Goal: Task Accomplishment & Management: Complete application form

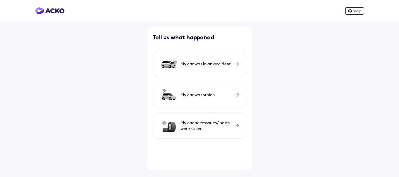
click at [230, 58] on div "My car was in an accident" at bounding box center [199, 64] width 93 height 26
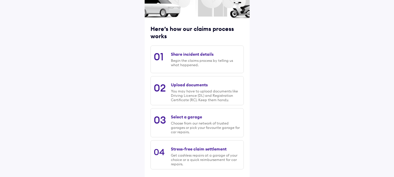
scroll to position [84, 0]
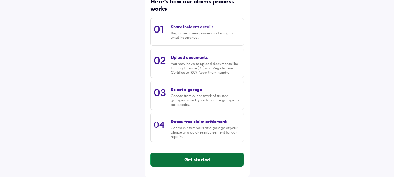
click at [202, 161] on button "Get started" at bounding box center [197, 160] width 93 height 14
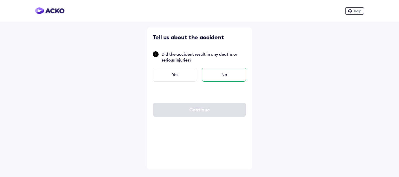
click at [220, 76] on div "No" at bounding box center [224, 75] width 44 height 14
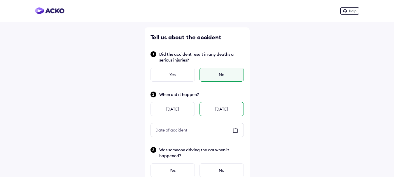
click at [220, 111] on div "[DATE]" at bounding box center [222, 109] width 44 height 14
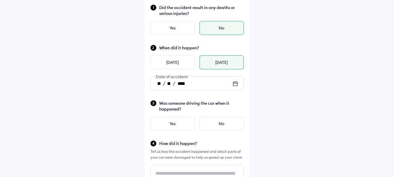
scroll to position [48, 0]
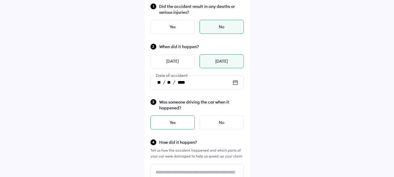
click at [178, 121] on div "Yes" at bounding box center [173, 123] width 44 height 14
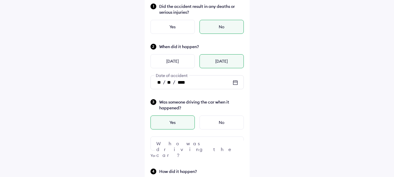
click at [230, 140] on div at bounding box center [197, 144] width 93 height 14
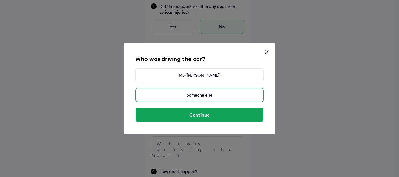
click at [208, 94] on div "Someone else" at bounding box center [199, 95] width 128 height 14
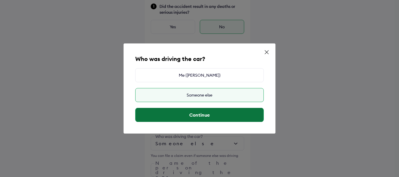
click at [212, 114] on button "Continue" at bounding box center [199, 115] width 128 height 14
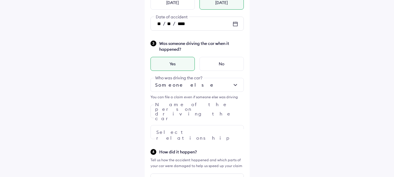
scroll to position [111, 0]
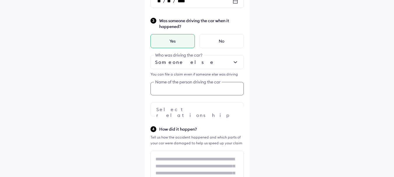
click at [190, 108] on div "Was someone driving the car when it happened? Yes No Someone else Who was drivi…" at bounding box center [197, 66] width 93 height 99
type input "**********"
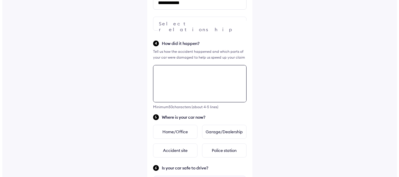
scroll to position [212, 0]
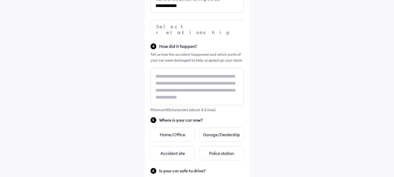
click at [233, 29] on img at bounding box center [235, 26] width 7 height 7
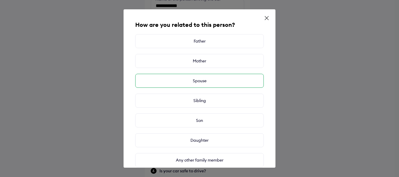
click at [230, 81] on div "Spouse" at bounding box center [199, 81] width 128 height 14
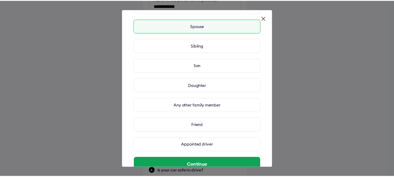
scroll to position [71, 0]
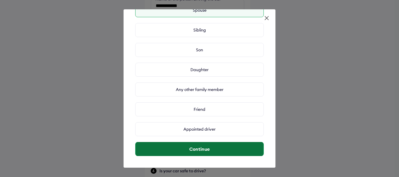
click at [228, 149] on button "Continue" at bounding box center [199, 149] width 128 height 14
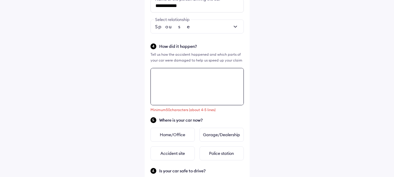
click at [213, 79] on textarea at bounding box center [197, 86] width 93 height 37
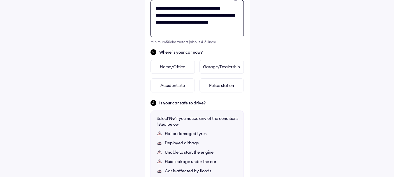
scroll to position [2, 0]
click at [168, 34] on textarea "**********" at bounding box center [197, 18] width 93 height 37
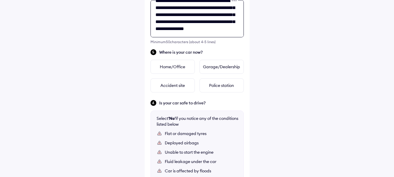
scroll to position [93, 0]
type textarea "**********"
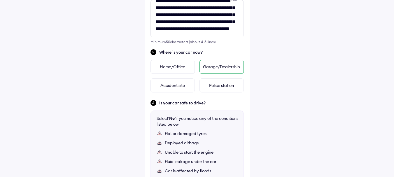
click at [227, 70] on div "Garage/Dealership" at bounding box center [222, 67] width 44 height 14
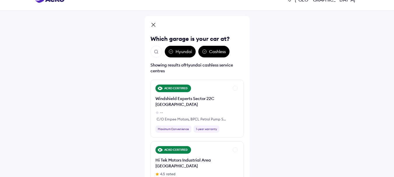
scroll to position [6, 0]
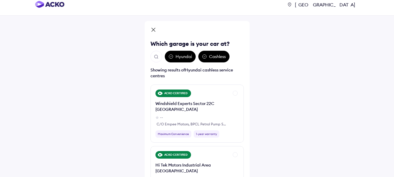
click at [151, 29] on icon at bounding box center [154, 30] width 6 height 7
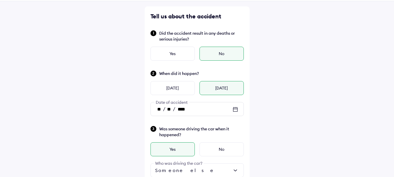
scroll to position [0, 0]
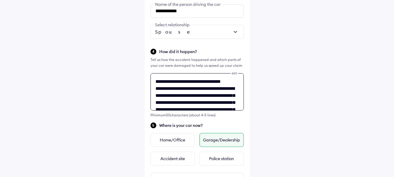
click at [227, 95] on textarea "**********" at bounding box center [197, 91] width 93 height 37
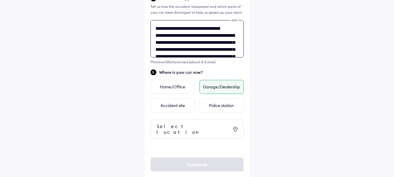
scroll to position [267, 0]
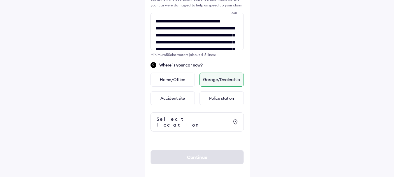
click at [187, 118] on div "Select location" at bounding box center [193, 122] width 72 height 12
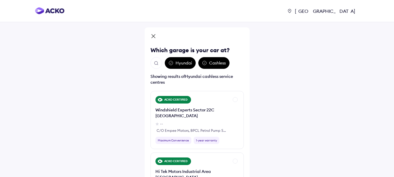
click at [154, 34] on icon at bounding box center [154, 36] width 6 height 7
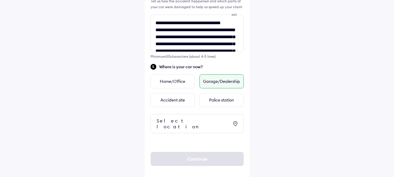
scroll to position [267, 0]
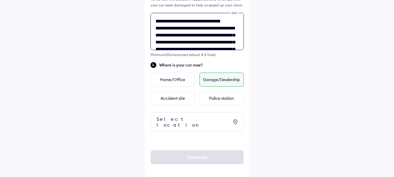
click at [217, 41] on textarea "**********" at bounding box center [197, 31] width 93 height 37
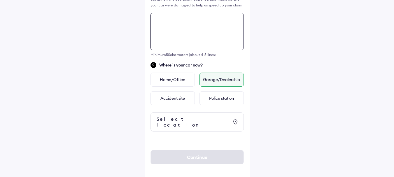
paste textarea "**********"
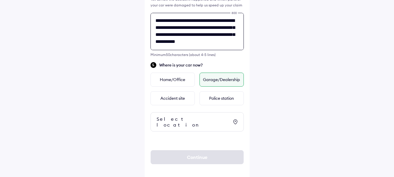
scroll to position [155, 0]
type textarea "**********"
click at [208, 121] on div "Select location" at bounding box center [193, 122] width 72 height 12
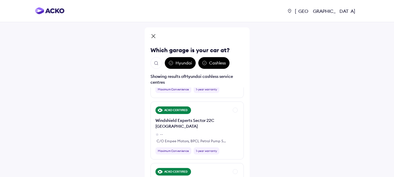
scroll to position [114, 0]
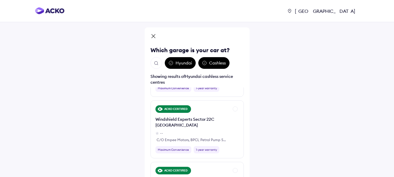
click at [156, 34] on icon at bounding box center [154, 36] width 6 height 7
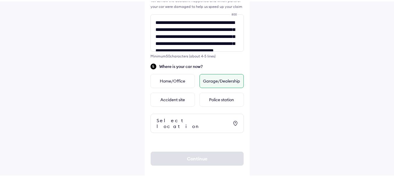
scroll to position [264, 0]
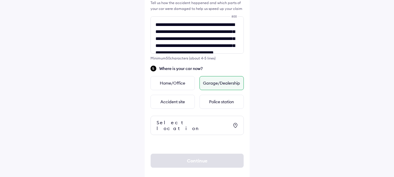
click at [232, 123] on div "Select location" at bounding box center [197, 125] width 93 height 19
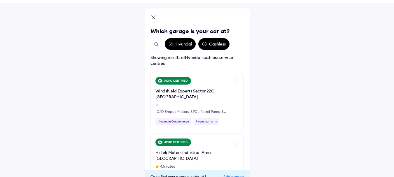
scroll to position [48, 0]
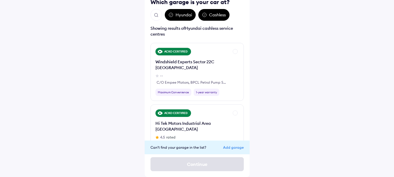
click at [232, 149] on div "Add garage" at bounding box center [233, 147] width 21 height 4
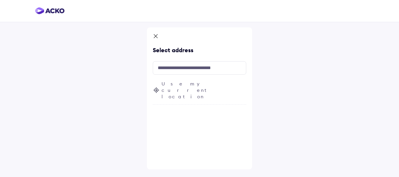
click at [194, 90] on div "Use my current location" at bounding box center [199, 93] width 93 height 24
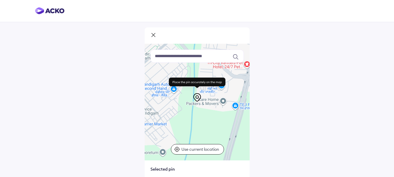
click at [172, 45] on div at bounding box center [197, 102] width 105 height 117
click at [156, 34] on icon at bounding box center [154, 35] width 6 height 7
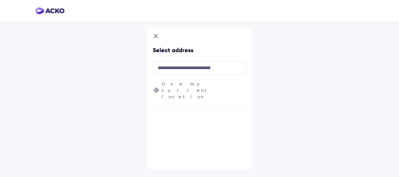
click at [154, 37] on icon at bounding box center [156, 36] width 6 height 7
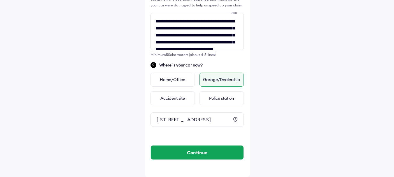
scroll to position [272, 0]
click at [229, 119] on div "[STREET_ADDRESS]" at bounding box center [197, 119] width 93 height 15
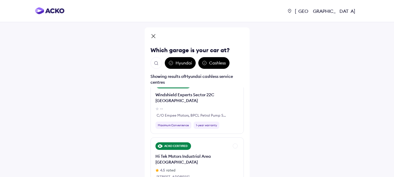
scroll to position [0, 0]
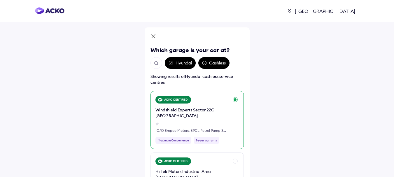
click at [221, 136] on div "ACKO CERTIFIED Windshield Experts Sector 22C Chandigarh -- C/O Empee Motors, BP…" at bounding box center [193, 120] width 74 height 48
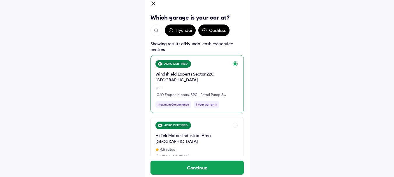
scroll to position [41, 0]
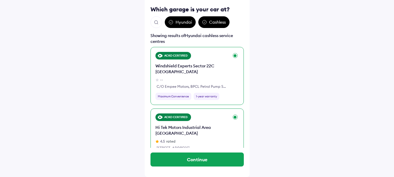
click at [184, 134] on div "Hi Tek Motors Industrial Area Chandigarh" at bounding box center [193, 131] width 74 height 12
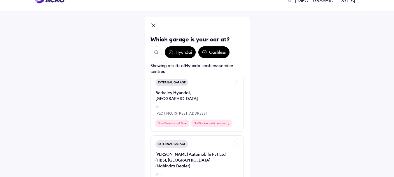
scroll to position [0, 0]
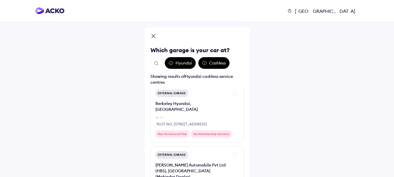
click at [154, 38] on icon at bounding box center [154, 36] width 6 height 7
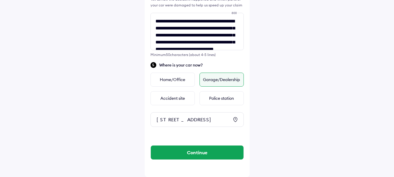
scroll to position [278, 0]
click at [208, 120] on div "PLOT NO 695, PHASE 1, INDUSTRIAL AREA, Chandigarh, Chandigarh 160002" at bounding box center [193, 120] width 72 height 6
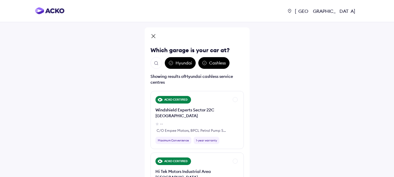
click at [154, 34] on icon at bounding box center [154, 36] width 6 height 7
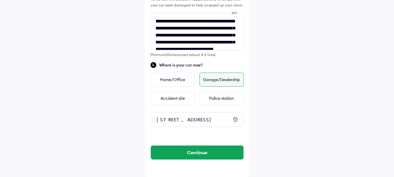
scroll to position [278, 0]
click at [237, 117] on icon at bounding box center [236, 119] width 4 height 5
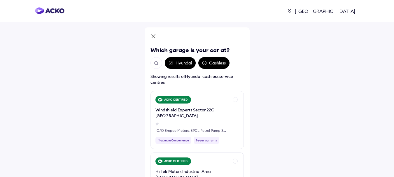
click at [154, 65] on img "Open search" at bounding box center [156, 63] width 5 height 5
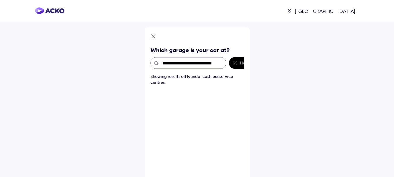
type input "**********"
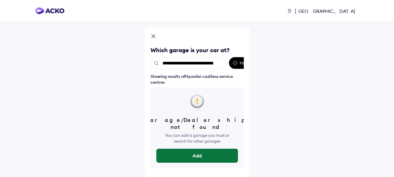
click at [203, 149] on button "Add" at bounding box center [197, 156] width 82 height 14
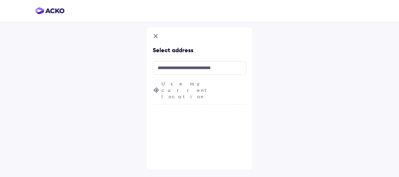
click at [189, 87] on div "Use my current location" at bounding box center [199, 93] width 93 height 24
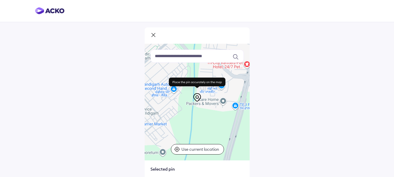
click at [203, 145] on div "Use current location" at bounding box center [197, 149] width 53 height 11
click at [203, 150] on p "Use current location" at bounding box center [201, 150] width 39 height 6
click at [153, 34] on icon at bounding box center [154, 35] width 4 height 4
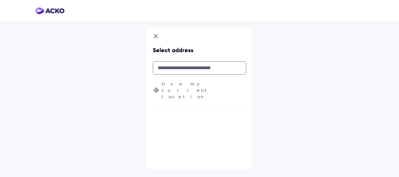
click at [184, 70] on input "text" at bounding box center [199, 67] width 93 height 13
click at [215, 67] on input "text" at bounding box center [199, 67] width 93 height 13
type input "*"
click at [156, 37] on icon at bounding box center [156, 36] width 6 height 7
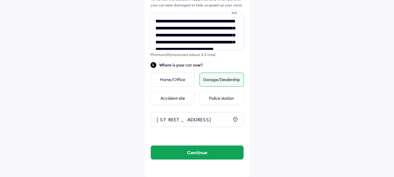
scroll to position [272, 0]
click at [175, 76] on div "Home/Office" at bounding box center [173, 80] width 44 height 14
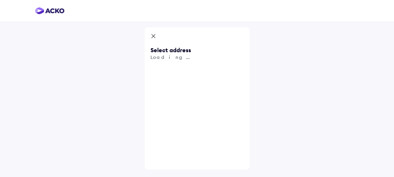
scroll to position [0, 0]
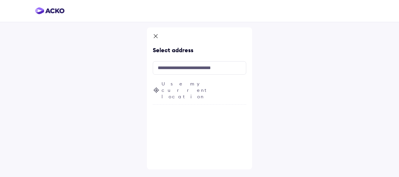
click at [156, 38] on icon at bounding box center [156, 36] width 6 height 7
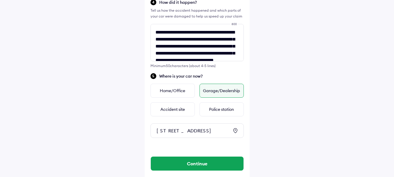
scroll to position [272, 0]
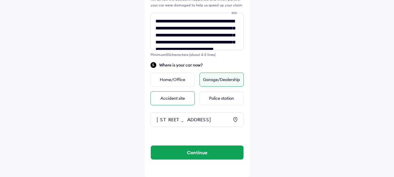
click at [174, 100] on div "Accident site" at bounding box center [173, 98] width 44 height 14
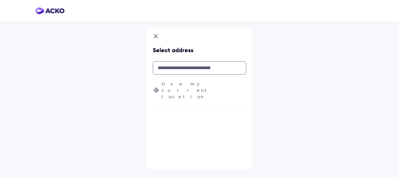
click at [185, 69] on input "text" at bounding box center [199, 67] width 93 height 13
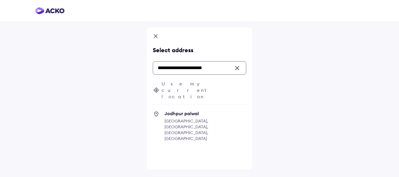
click at [199, 66] on input "**********" at bounding box center [199, 67] width 93 height 13
click at [217, 68] on input "**********" at bounding box center [199, 67] width 93 height 13
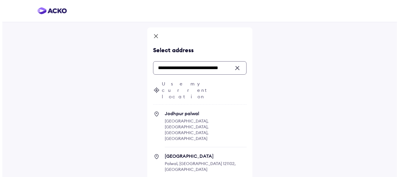
scroll to position [0, 1]
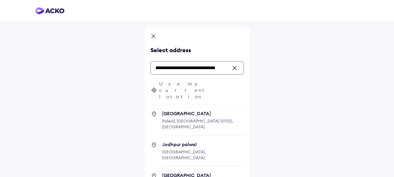
click at [199, 119] on span "Palwal, Haryana 121102, India" at bounding box center [197, 124] width 71 height 11
type input "**********"
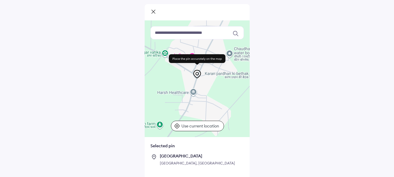
scroll to position [44, 0]
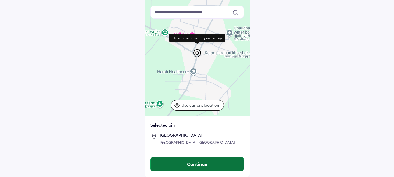
click at [213, 163] on button "Continue" at bounding box center [197, 164] width 93 height 14
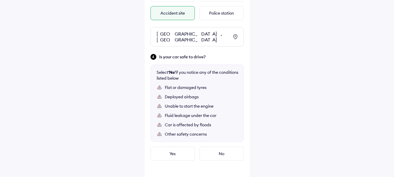
scroll to position [356, 0]
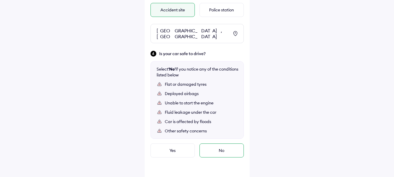
click at [218, 144] on div "No" at bounding box center [222, 151] width 44 height 14
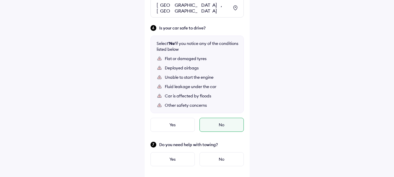
scroll to position [414, 0]
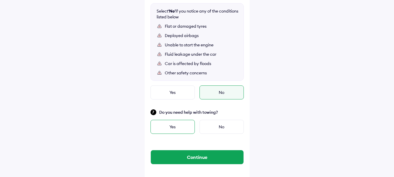
click at [171, 122] on div "Yes" at bounding box center [173, 127] width 44 height 14
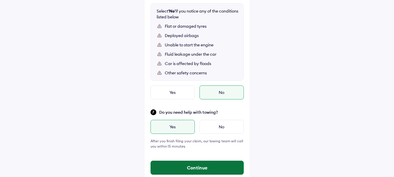
click at [196, 161] on button "Continue" at bounding box center [197, 168] width 93 height 14
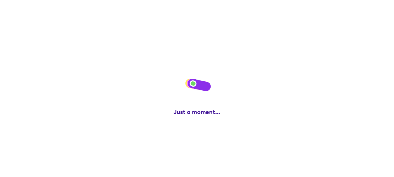
scroll to position [0, 0]
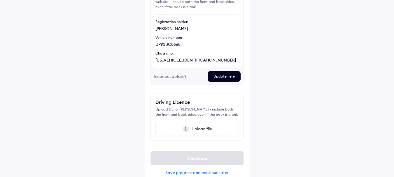
scroll to position [79, 0]
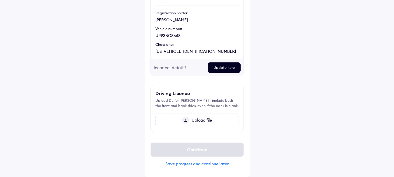
click at [199, 122] on span "Upload file" at bounding box center [200, 120] width 23 height 5
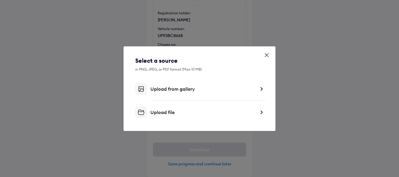
click at [244, 110] on div "Upload file" at bounding box center [202, 112] width 105 height 6
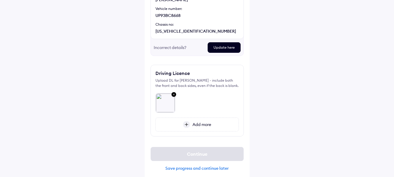
scroll to position [103, 0]
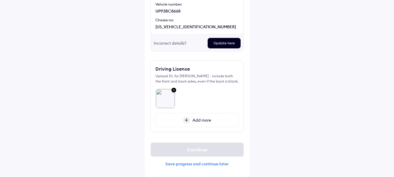
click at [204, 118] on span "Add more" at bounding box center [200, 120] width 21 height 5
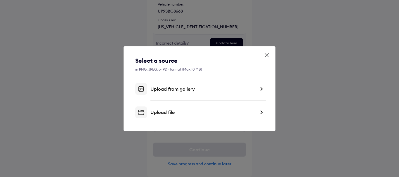
click at [185, 111] on div "Upload file" at bounding box center [202, 112] width 105 height 6
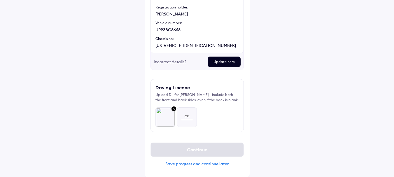
scroll to position [85, 0]
click at [276, 138] on div "Help Upload important documents Registration Certificate (RC) We've auto-fetche…" at bounding box center [197, 46] width 394 height 262
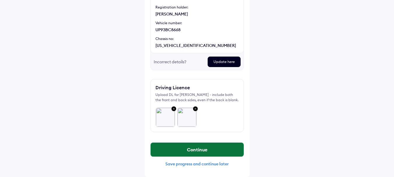
click at [216, 149] on button "Continue" at bounding box center [197, 150] width 93 height 14
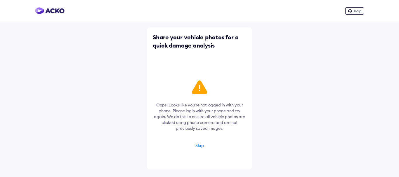
click at [200, 145] on div "Skip" at bounding box center [199, 145] width 8 height 5
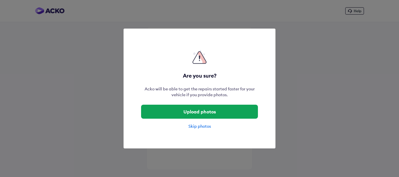
click at [197, 125] on div "Skip photos" at bounding box center [199, 126] width 117 height 6
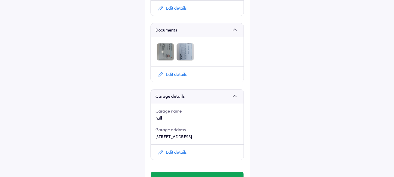
scroll to position [365, 0]
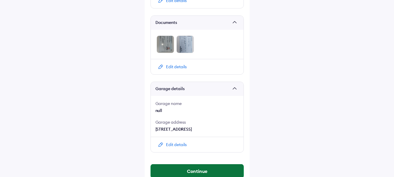
click at [201, 164] on button "Continue" at bounding box center [197, 171] width 93 height 14
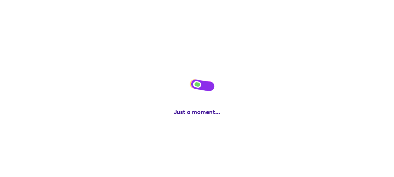
scroll to position [0, 0]
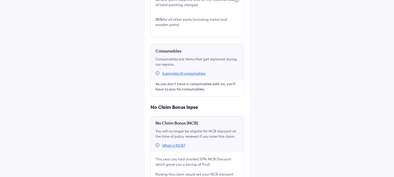
scroll to position [294, 0]
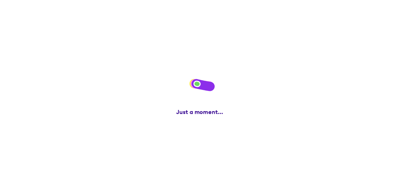
scroll to position [0, 0]
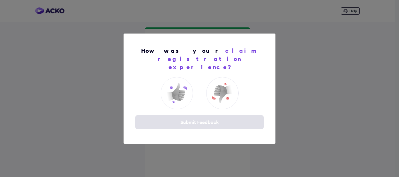
click at [335, 87] on div "How was your claim registration experience? Submit Feedback" at bounding box center [199, 88] width 399 height 177
click at [186, 90] on img at bounding box center [176, 92] width 23 height 23
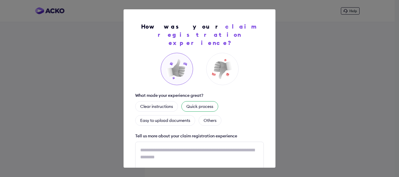
click at [196, 101] on div "Quick process" at bounding box center [199, 106] width 37 height 11
click at [231, 123] on div "What made your experience great? Clear instructions Quick process Easy to uploa…" at bounding box center [199, 119] width 128 height 133
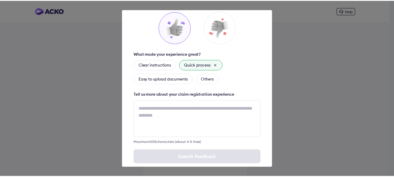
scroll to position [44, 0]
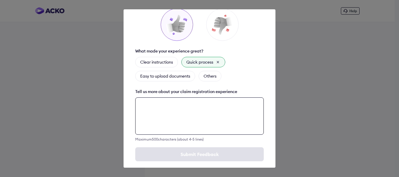
click at [220, 107] on textarea at bounding box center [199, 116] width 128 height 37
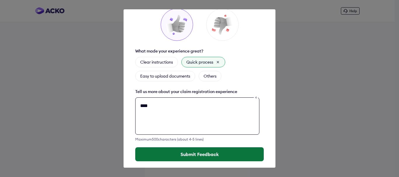
type textarea "****"
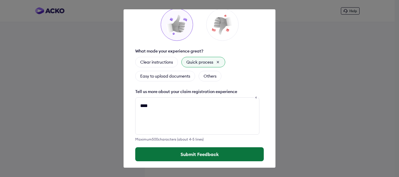
click at [208, 147] on button "Submit Feedback" at bounding box center [199, 154] width 128 height 14
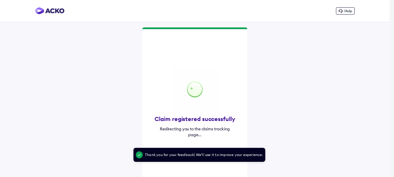
click at [288, 135] on div "Help Claim registered successfully Redirecting you to the claims tracking page.…" at bounding box center [195, 91] width 390 height 183
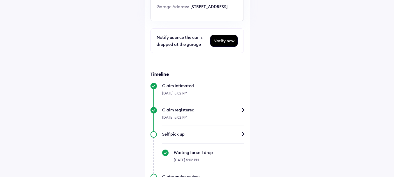
scroll to position [138, 0]
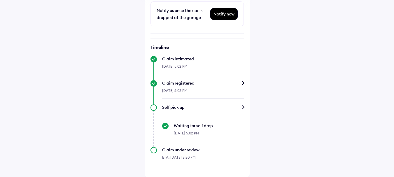
click at [238, 107] on div "Self pick up" at bounding box center [203, 108] width 82 height 6
